Goal: Task Accomplishment & Management: Manage account settings

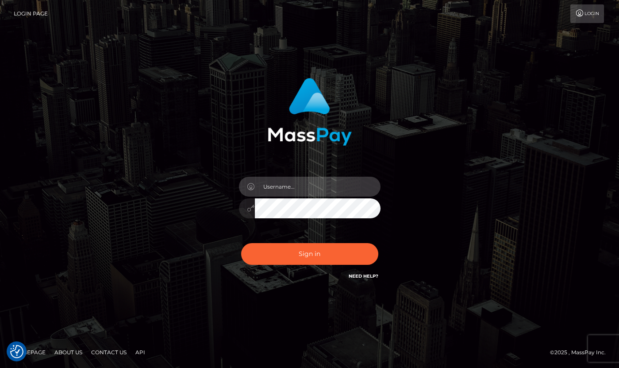
click at [295, 183] on input "text" at bounding box center [318, 187] width 126 height 20
type input "[PERSON_NAME]"
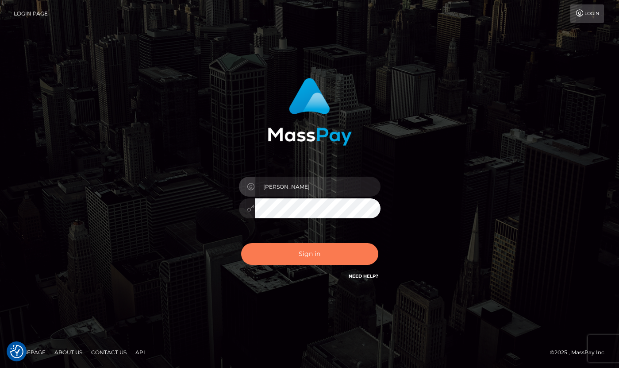
click at [323, 254] on button "Sign in" at bounding box center [309, 254] width 137 height 22
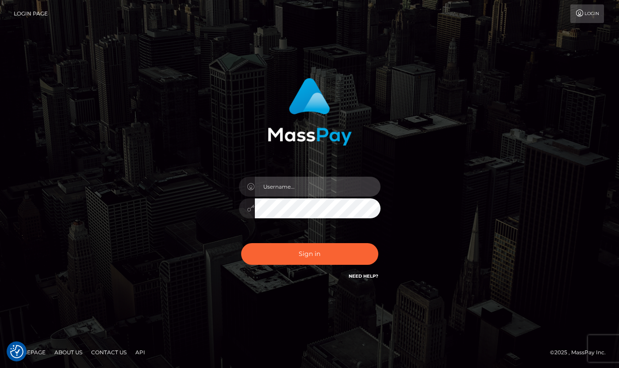
click at [310, 190] on input "text" at bounding box center [318, 187] width 126 height 20
type input "[PERSON_NAME]"
click at [318, 266] on div "Sign in Need Help?" at bounding box center [309, 257] width 155 height 39
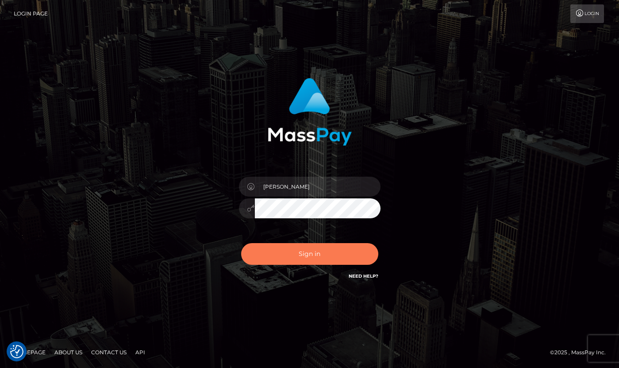
click at [313, 256] on button "Sign in" at bounding box center [309, 254] width 137 height 22
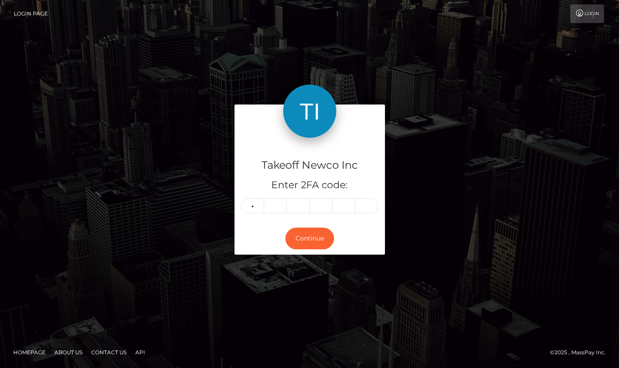
type input "2"
type input "6"
type input "4"
type input "0"
type input "2"
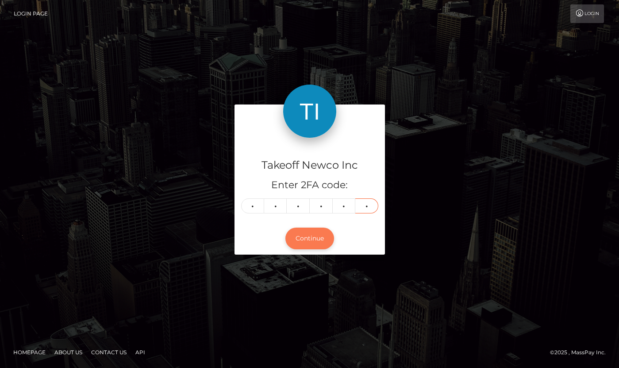
type input "5"
click at [322, 236] on button "Continue" at bounding box center [309, 238] width 49 height 22
